Goal: Task Accomplishment & Management: Complete application form

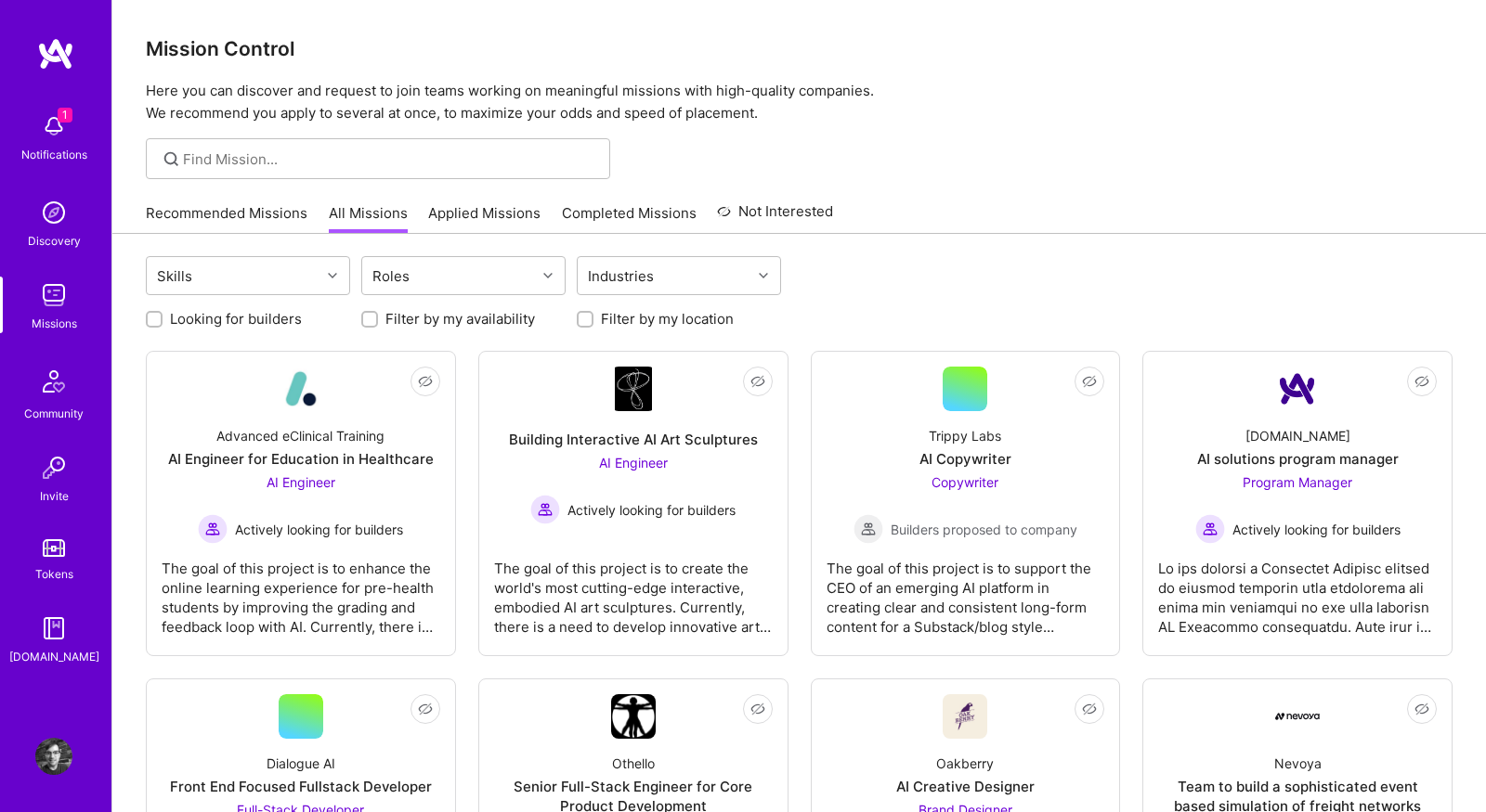
click at [45, 131] on img at bounding box center [54, 126] width 37 height 37
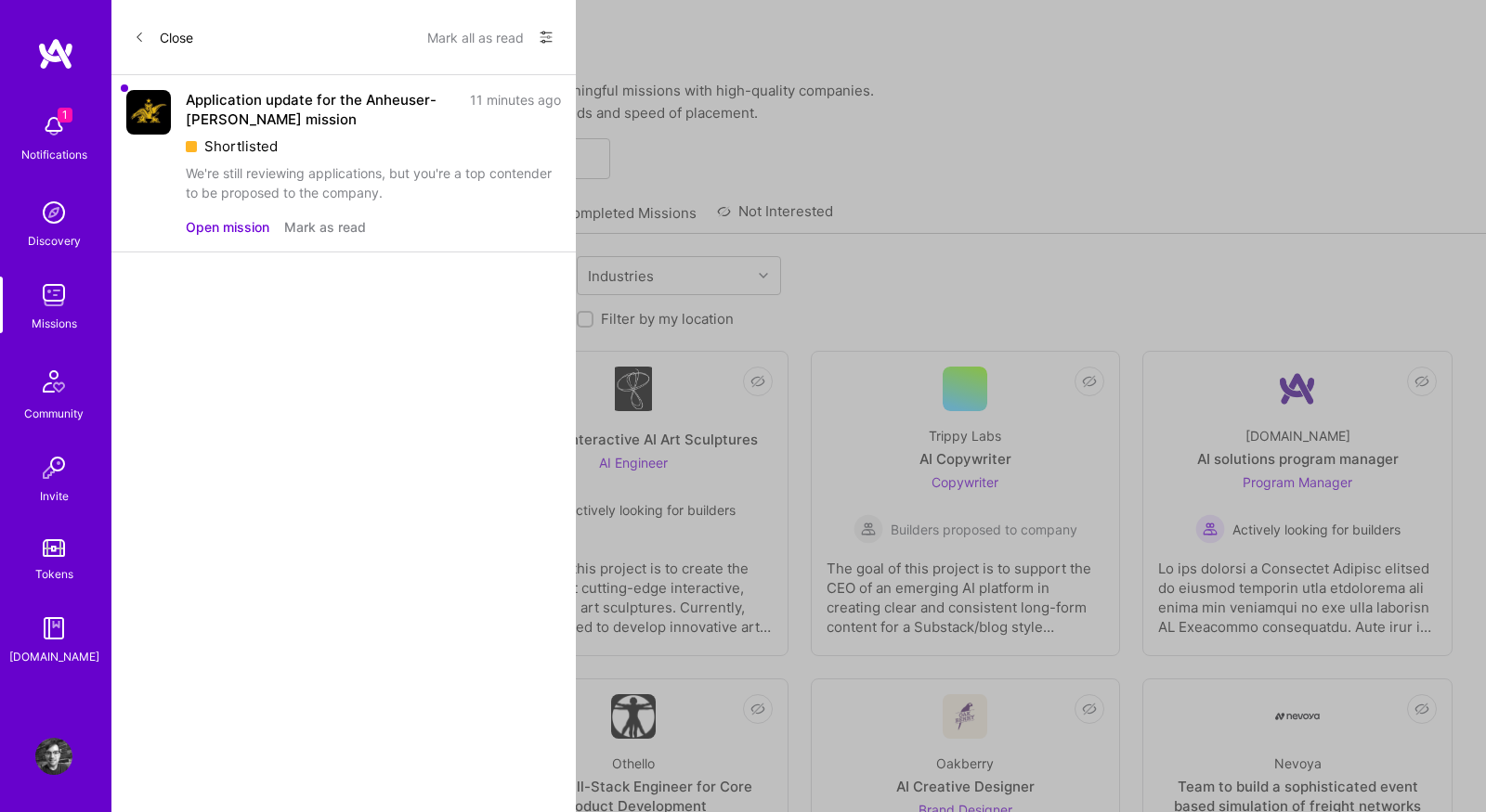
click at [319, 230] on button "Mark as read" at bounding box center [324, 227] width 82 height 19
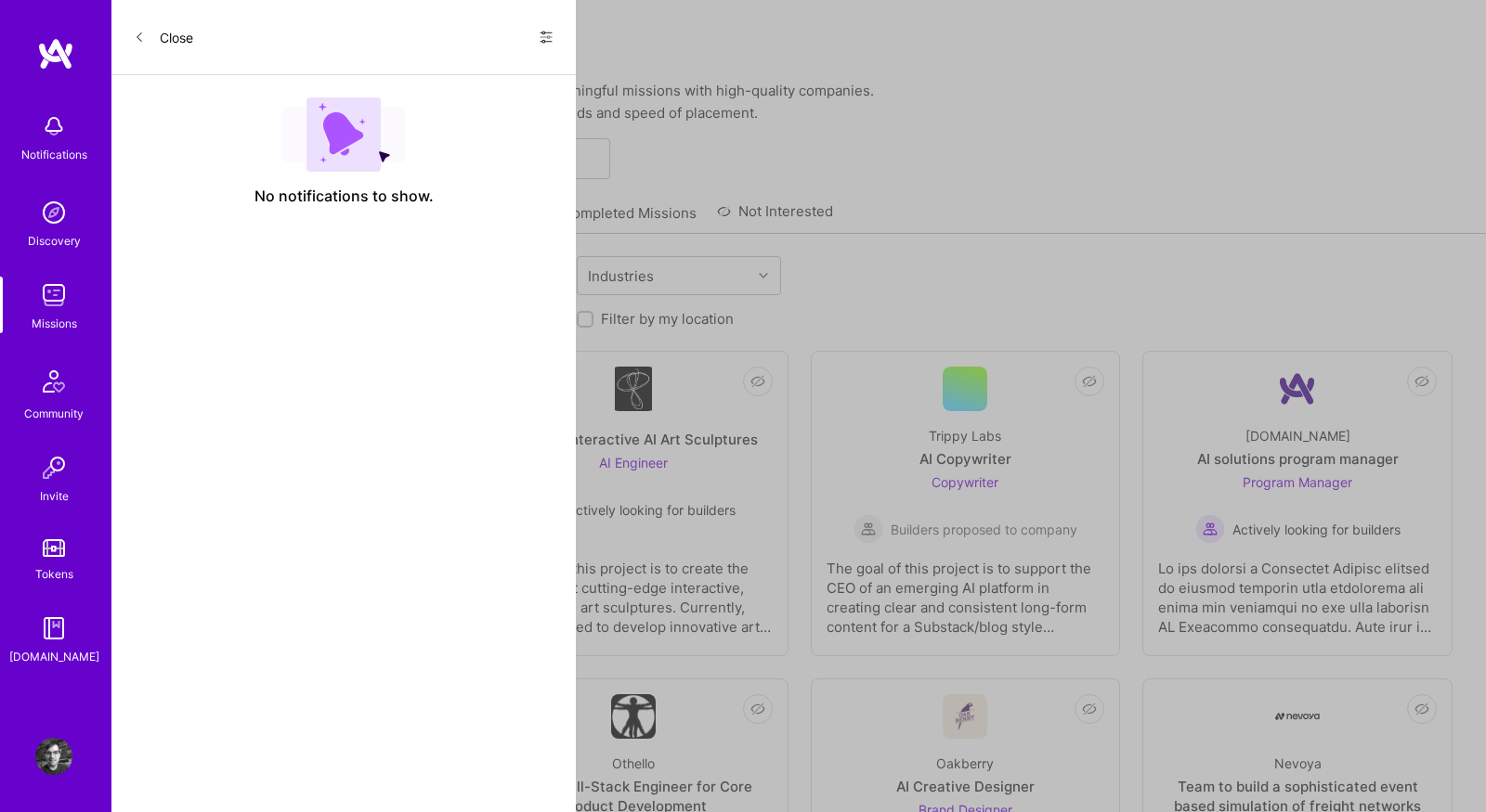
click at [161, 38] on button "Close" at bounding box center [164, 37] width 60 height 30
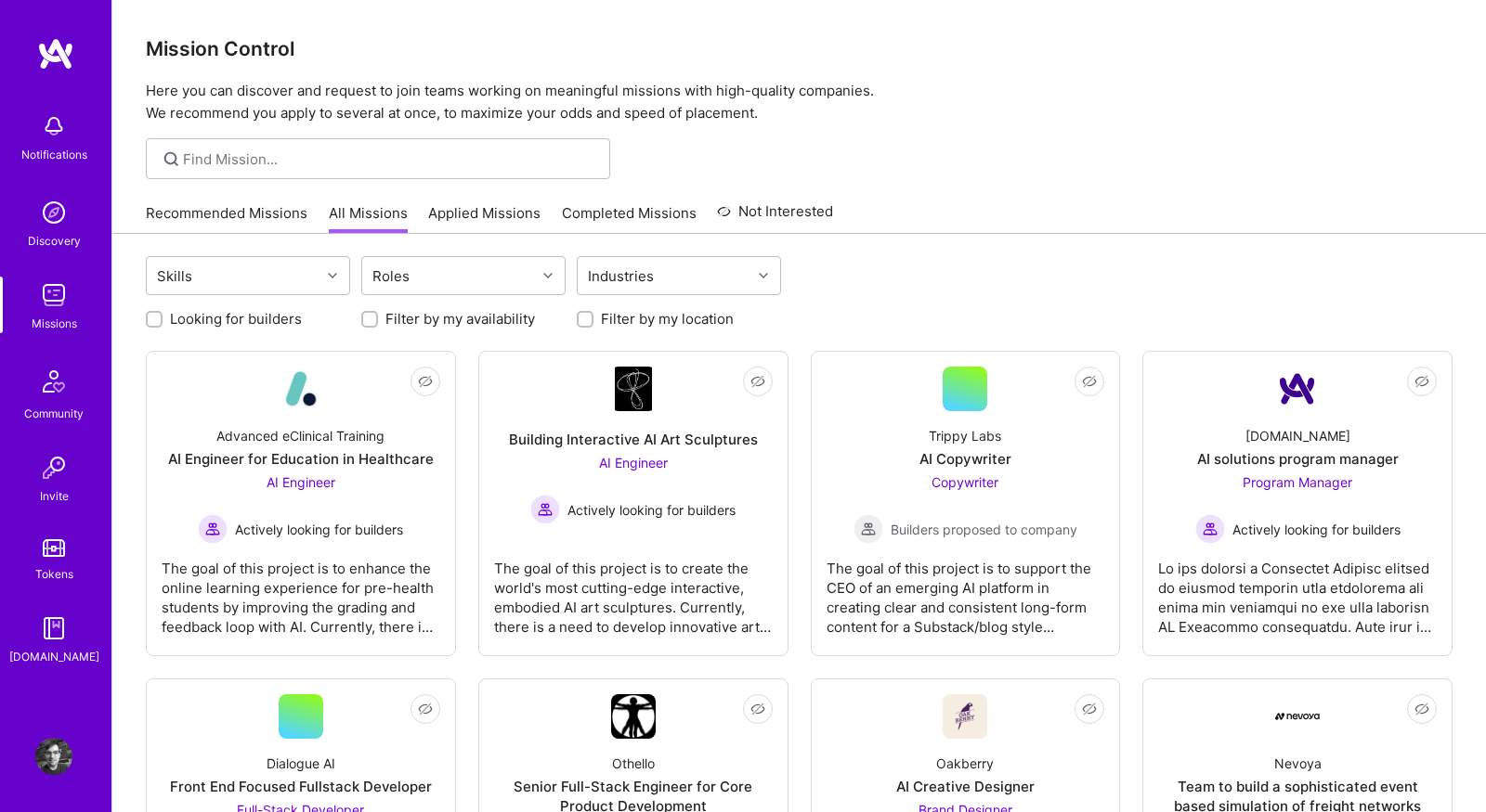
click at [475, 212] on link "Applied Missions" at bounding box center [484, 219] width 112 height 31
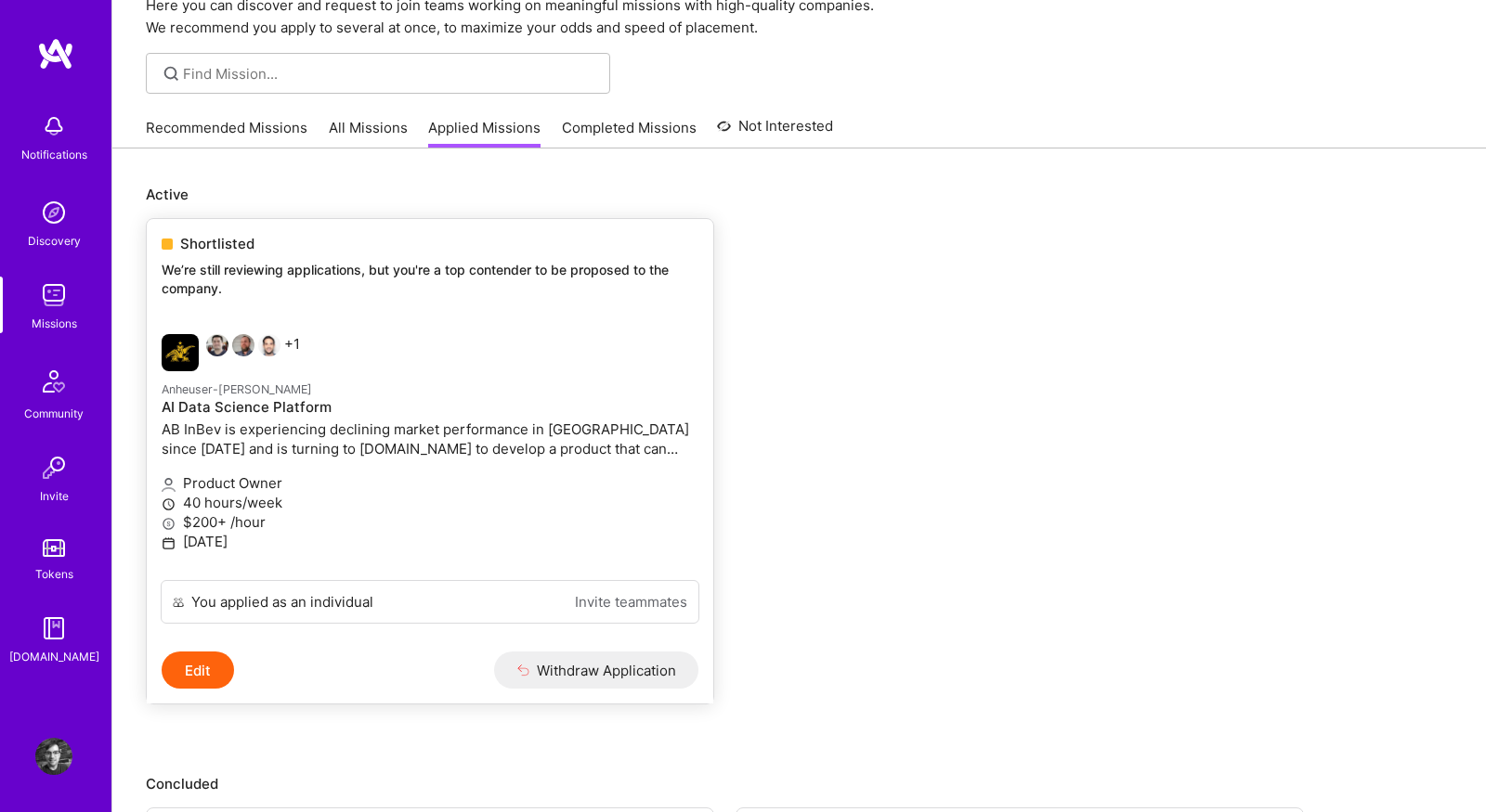
scroll to position [84, 0]
click at [509, 435] on p "AB InBev is experiencing declining market performance in [GEOGRAPHIC_DATA] sinc…" at bounding box center [429, 441] width 537 height 39
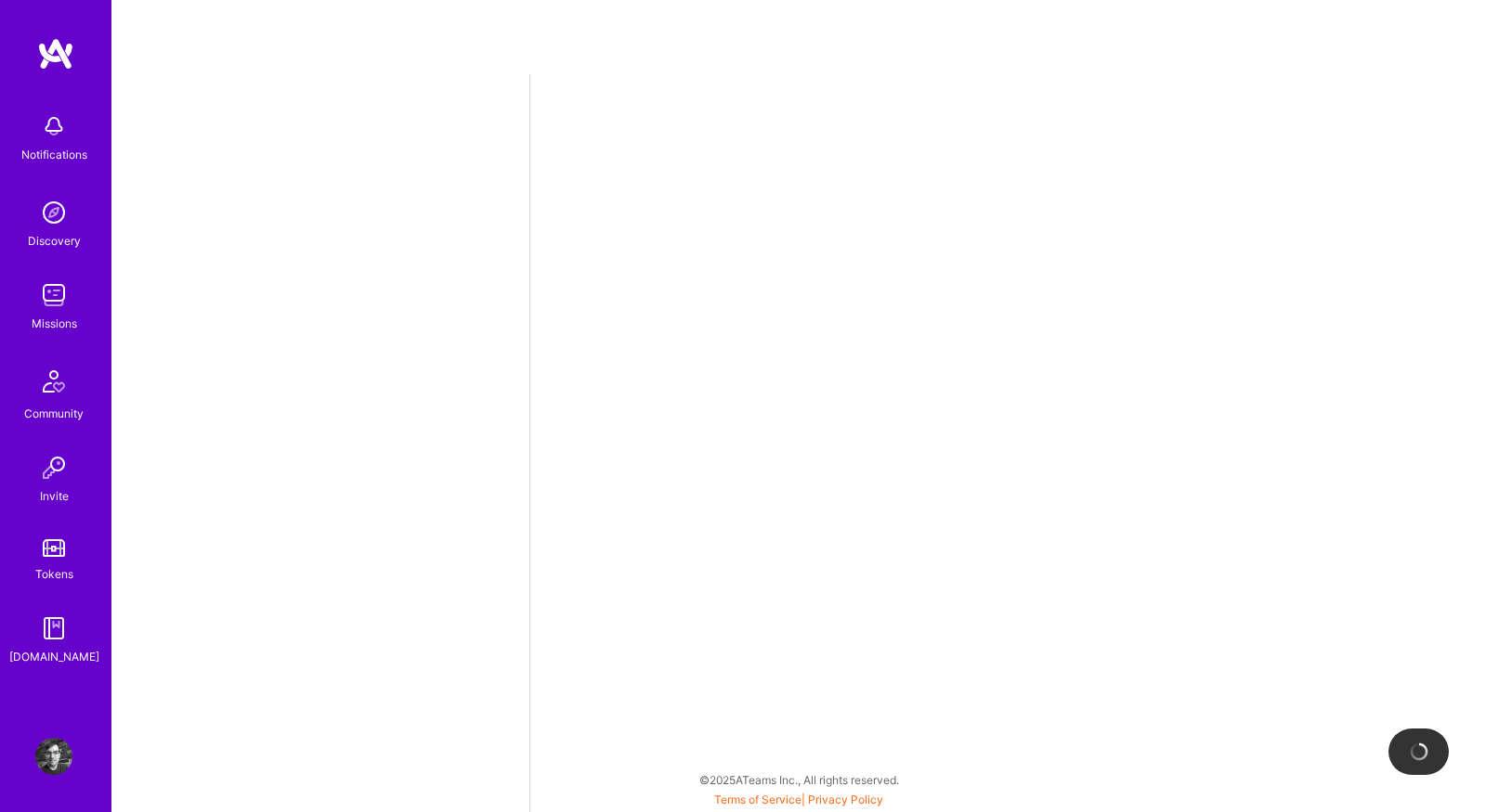
select select "US"
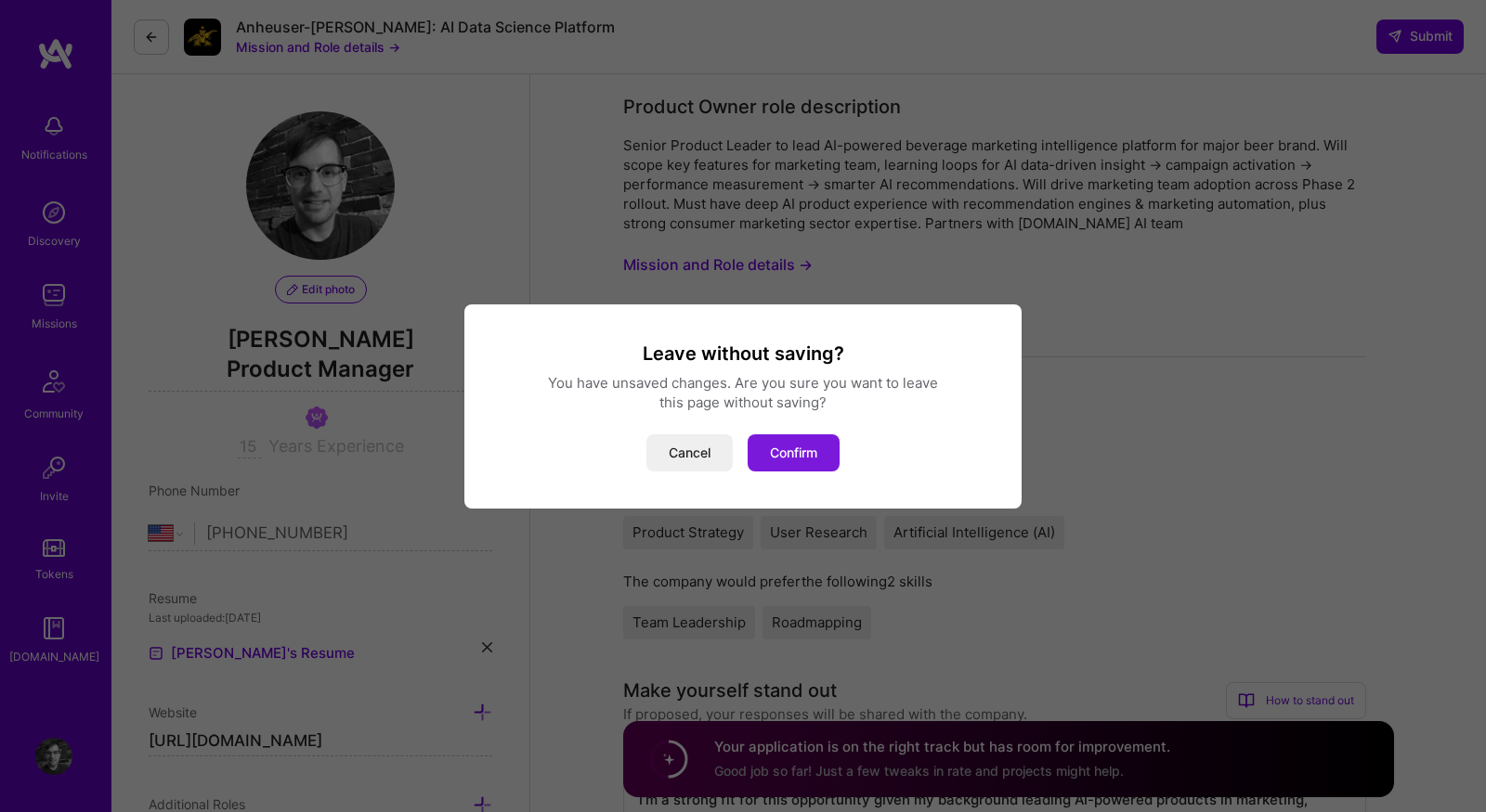
click at [814, 450] on button "Confirm" at bounding box center [793, 452] width 92 height 37
